Goal: Task Accomplishment & Management: Manage account settings

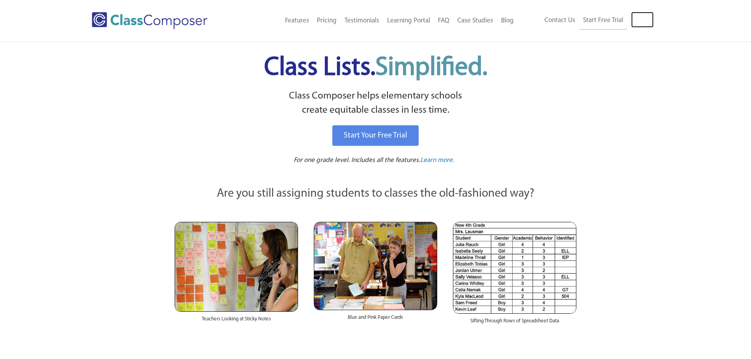
click at [640, 20] on link "Log In" at bounding box center [642, 20] width 22 height 16
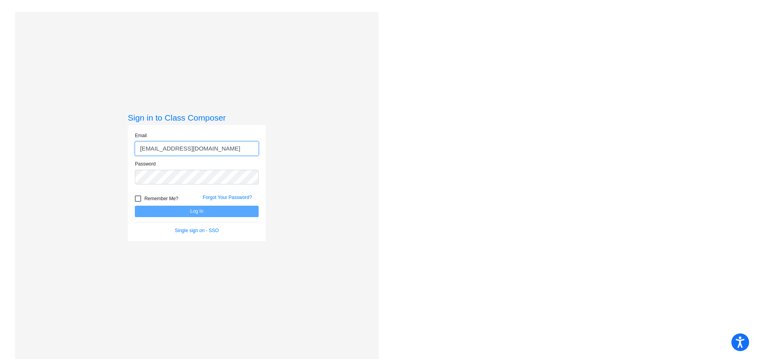
type input "[EMAIL_ADDRESS][DOMAIN_NAME]"
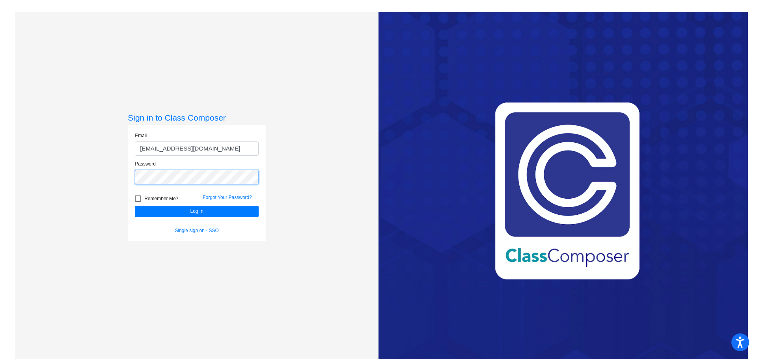
click at [135, 206] on button "Log In" at bounding box center [197, 211] width 124 height 11
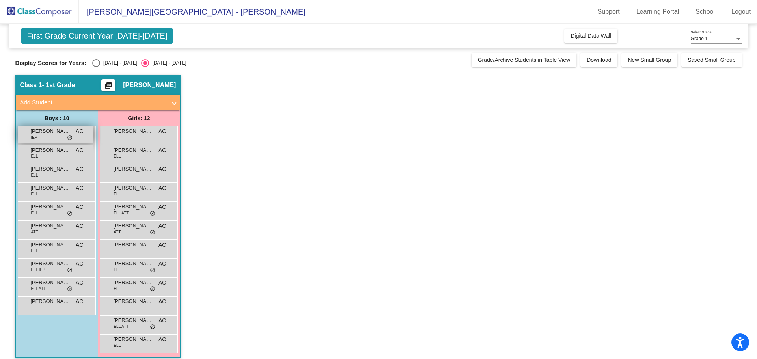
click at [53, 137] on div "[PERSON_NAME] IEP AC lock do_not_disturb_alt" at bounding box center [55, 134] width 75 height 16
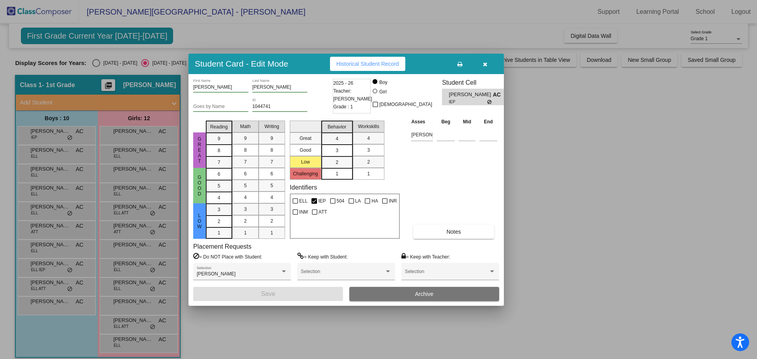
click at [572, 226] on div at bounding box center [378, 179] width 757 height 359
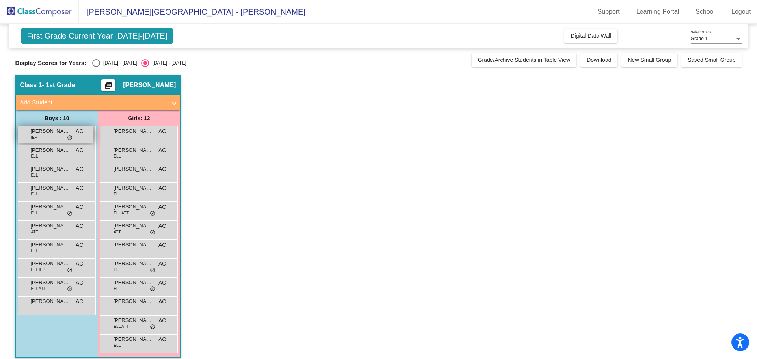
click at [48, 129] on span "[PERSON_NAME]" at bounding box center [49, 131] width 39 height 8
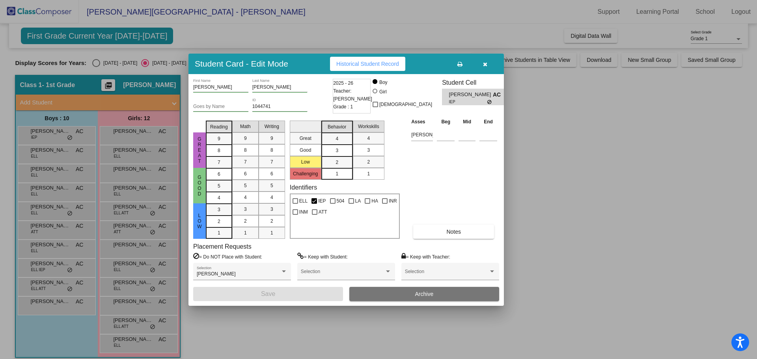
click at [486, 63] on icon "button" at bounding box center [485, 64] width 4 height 6
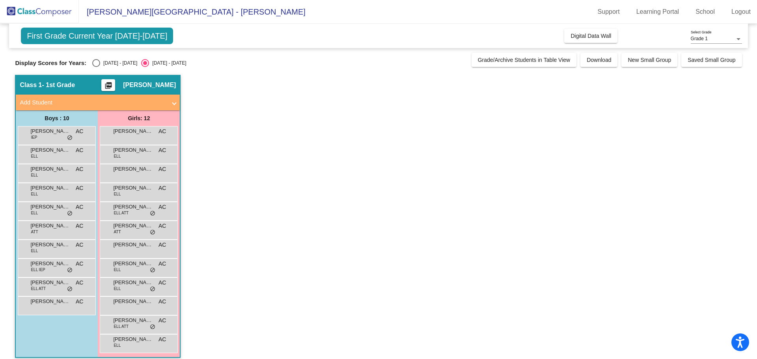
click at [93, 65] on div "Select an option" at bounding box center [96, 63] width 8 height 8
click at [96, 67] on input "2024 - 2025" at bounding box center [96, 67] width 0 height 0
radio input "true"
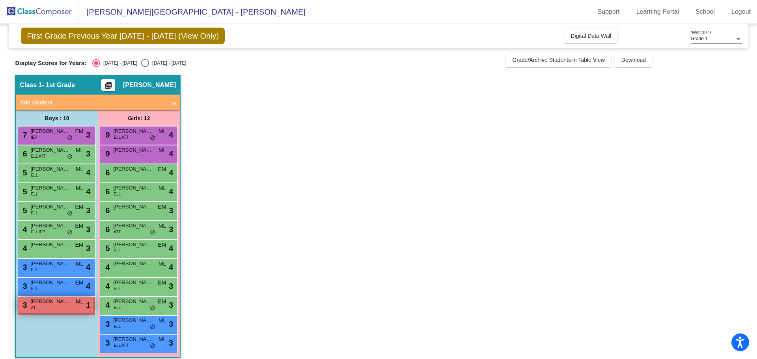
click at [53, 310] on div "3 Isidro Perez ATT ML lock do_not_disturb_alt 1" at bounding box center [55, 305] width 75 height 16
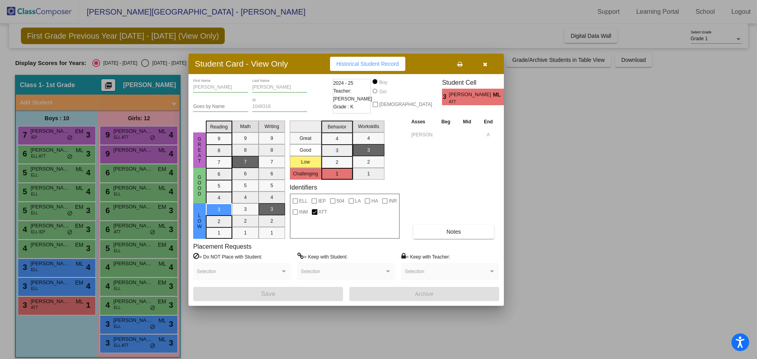
click at [264, 322] on div at bounding box center [378, 179] width 757 height 359
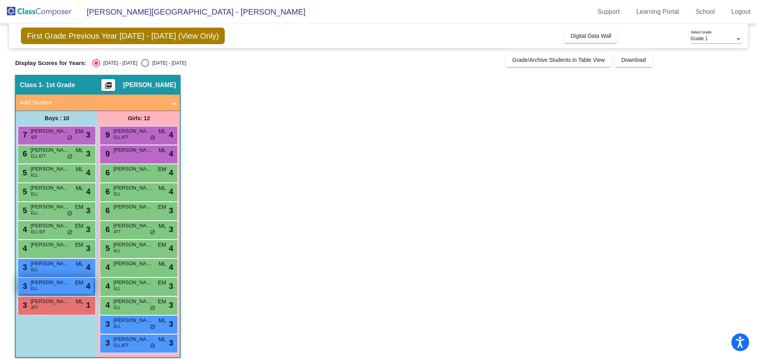
click at [36, 291] on span "ELL" at bounding box center [34, 289] width 7 height 6
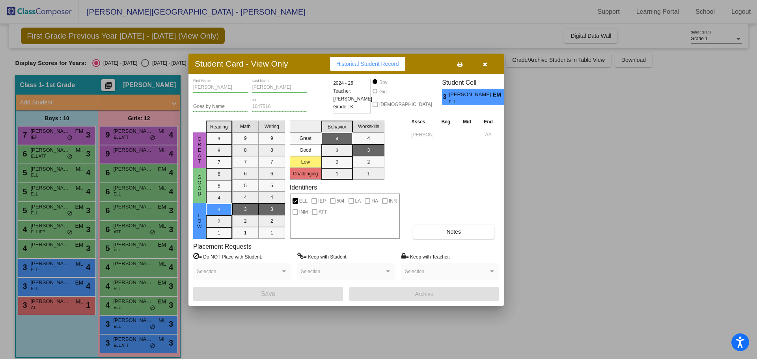
click at [237, 318] on div at bounding box center [378, 179] width 757 height 359
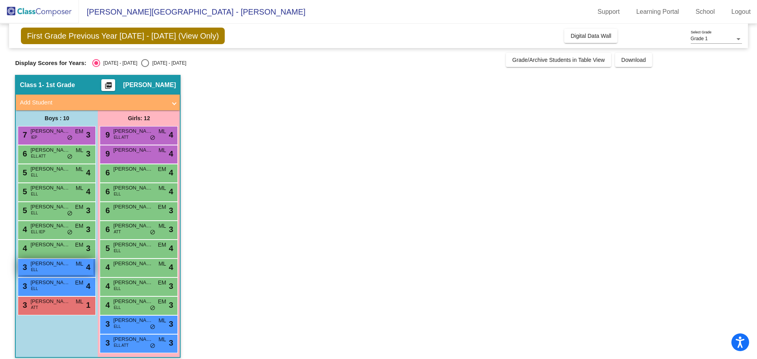
click at [50, 270] on div "3 Carlos Acevedo ELL ML lock do_not_disturb_alt 4" at bounding box center [55, 267] width 75 height 16
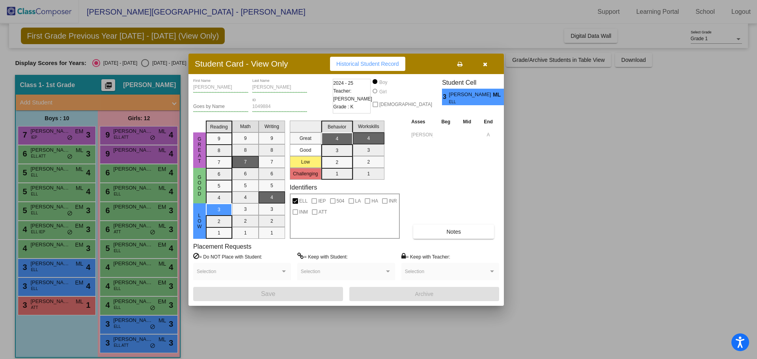
click at [265, 320] on div at bounding box center [378, 179] width 757 height 359
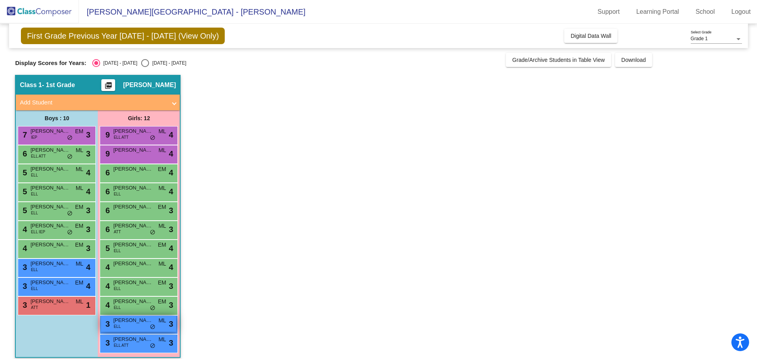
click at [128, 327] on div "3 Leslie Alvarez Licea ELL ML lock do_not_disturb_alt 3" at bounding box center [138, 324] width 75 height 16
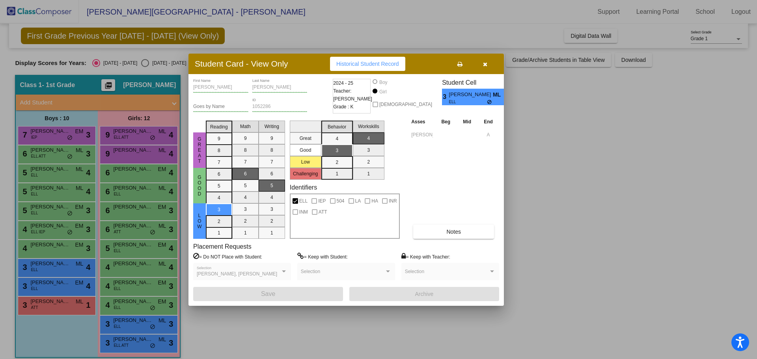
click at [262, 327] on div at bounding box center [378, 179] width 757 height 359
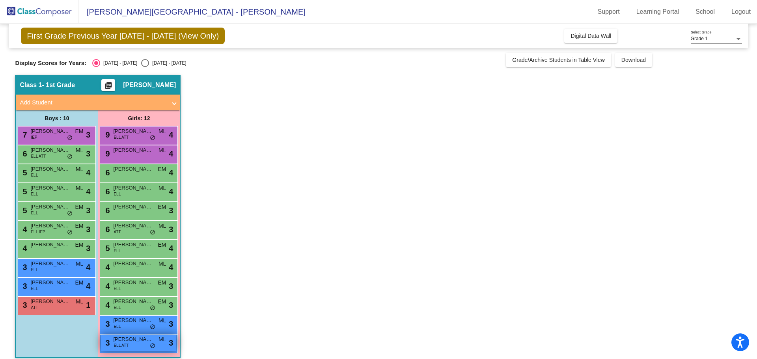
click at [115, 342] on span "Saveah Rodriguez" at bounding box center [132, 339] width 39 height 8
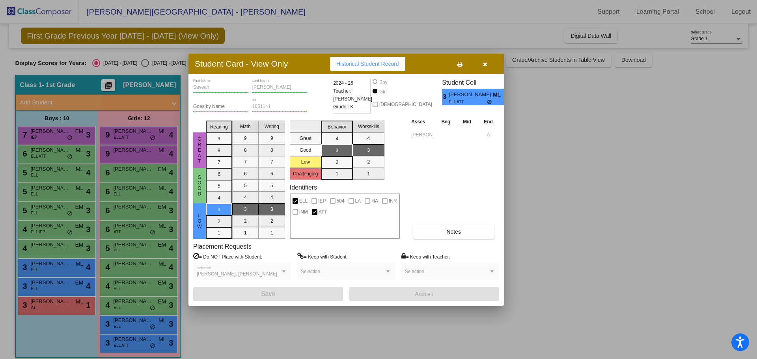
click at [255, 321] on div at bounding box center [378, 179] width 757 height 359
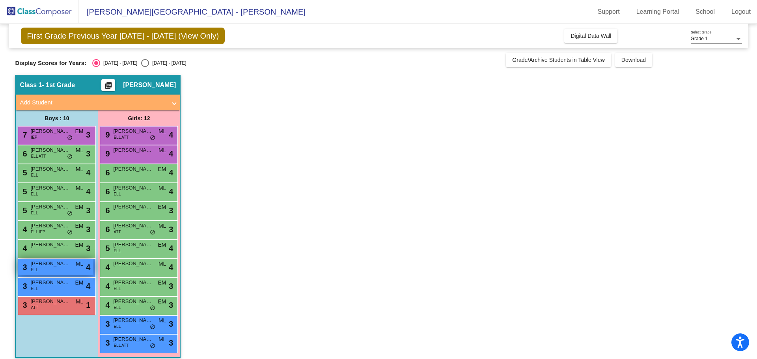
click at [37, 267] on span "ELL" at bounding box center [34, 270] width 7 height 6
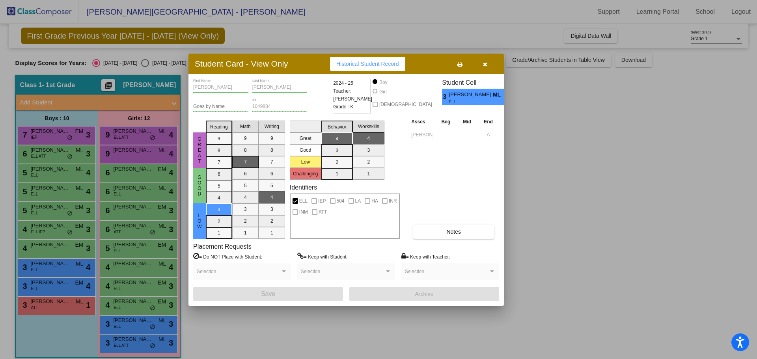
click at [487, 62] on button "button" at bounding box center [484, 64] width 25 height 14
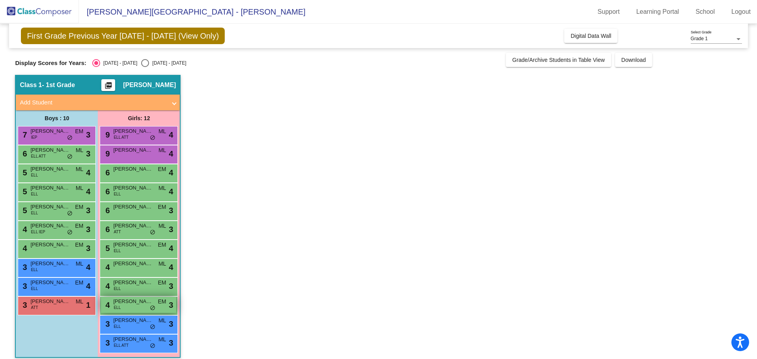
scroll to position [7, 0]
